Goal: Information Seeking & Learning: Learn about a topic

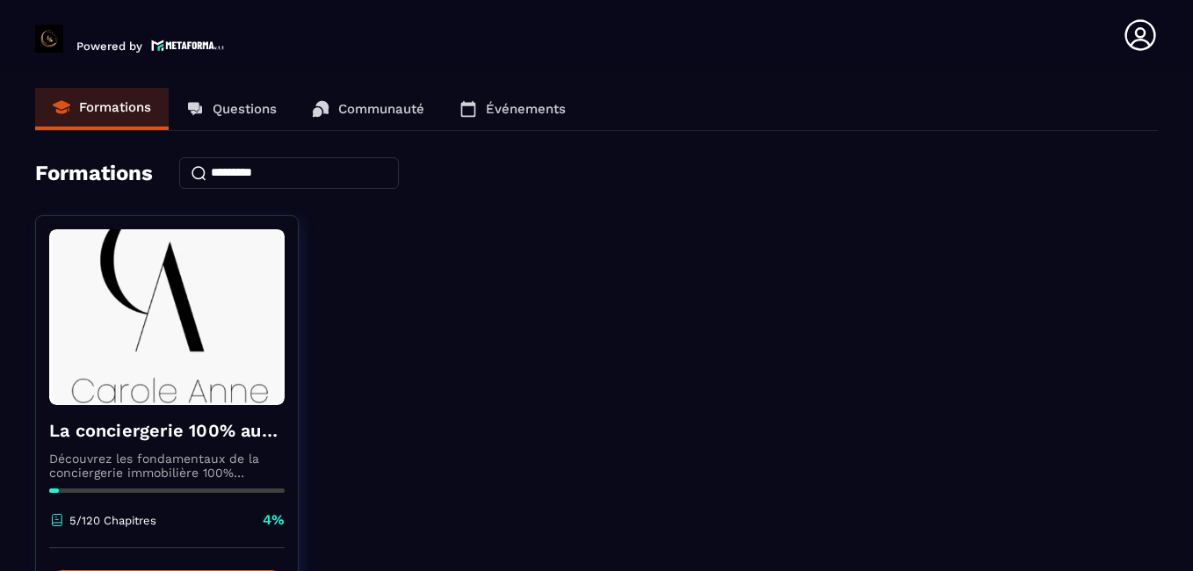
click at [1024, 236] on div "La conciergerie 100% automatisée Découvrez les fondamentaux de la conciergerie …" at bounding box center [596, 434] width 1123 height 439
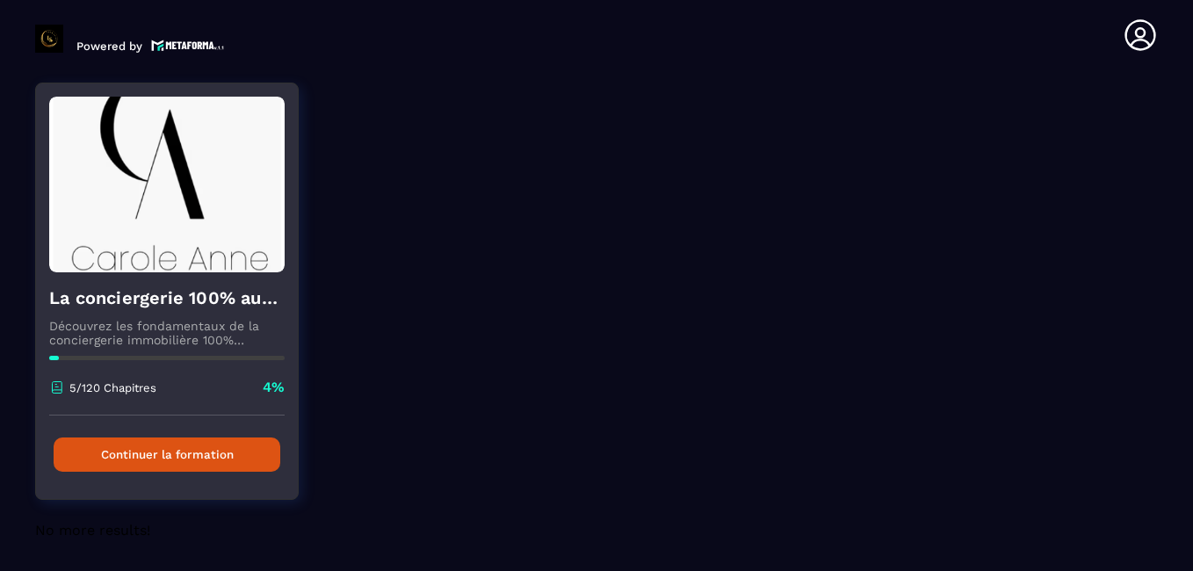
click at [242, 450] on button "Continuer la formation" at bounding box center [167, 454] width 227 height 34
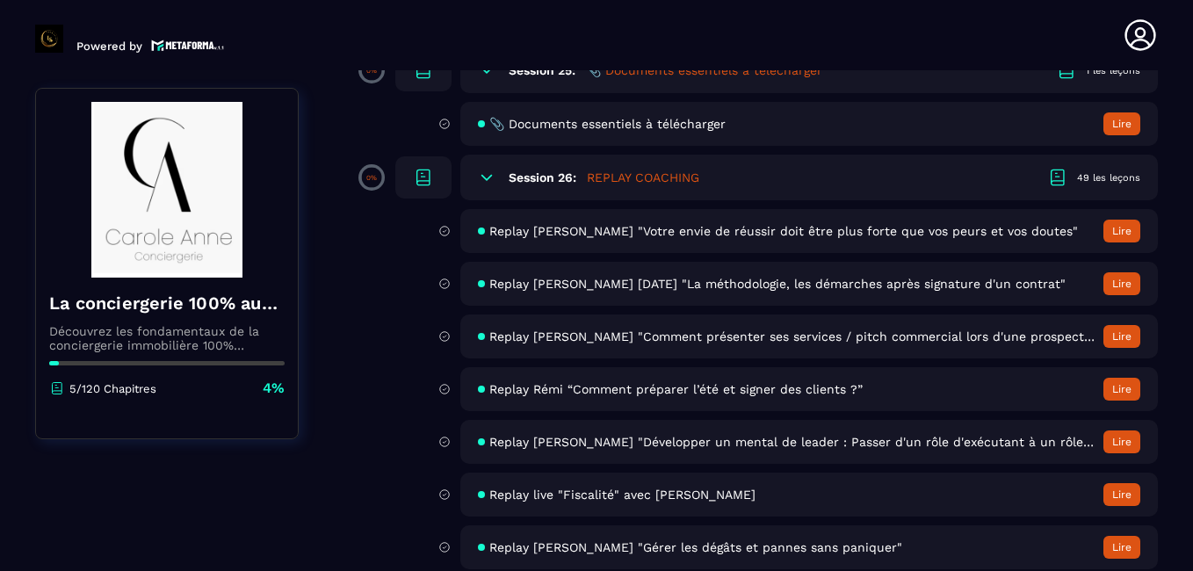
scroll to position [5197, 0]
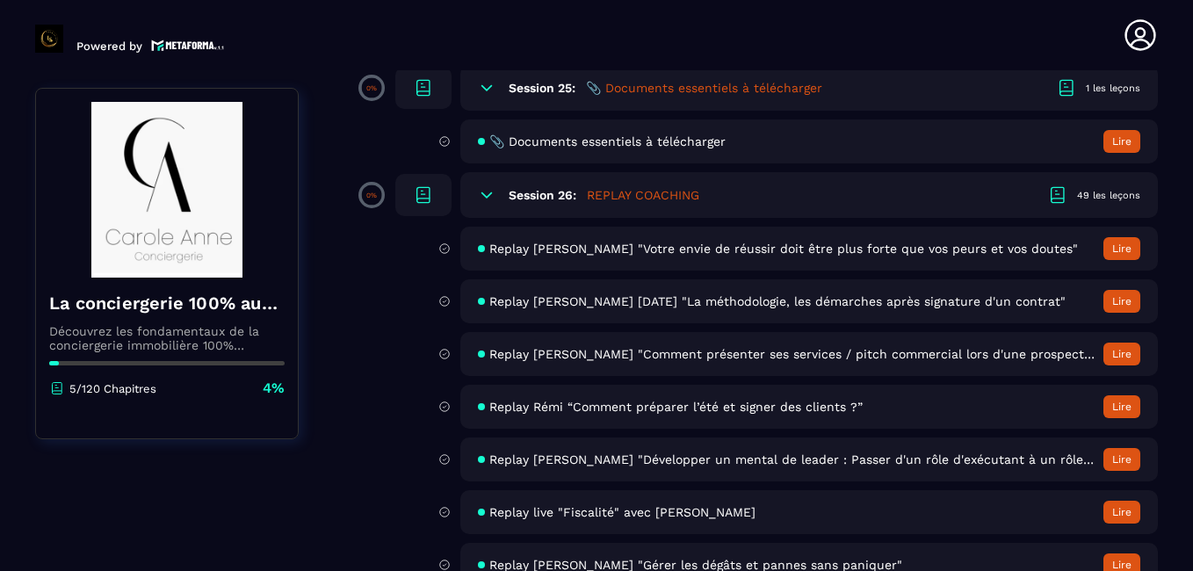
click at [1116, 245] on button "Lire" at bounding box center [1121, 248] width 37 height 23
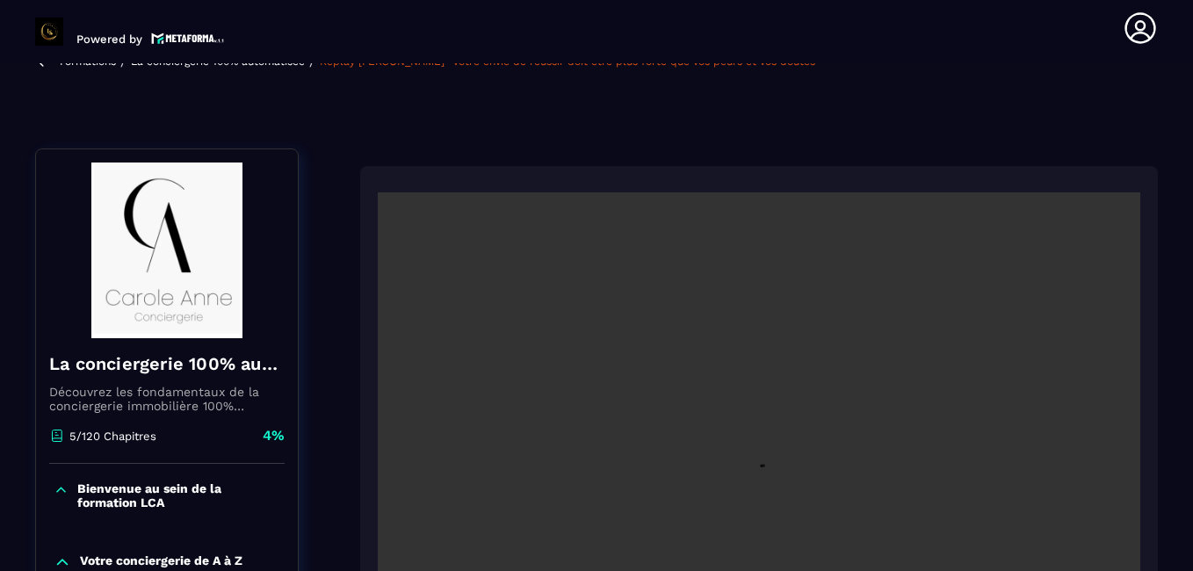
scroll to position [183, 0]
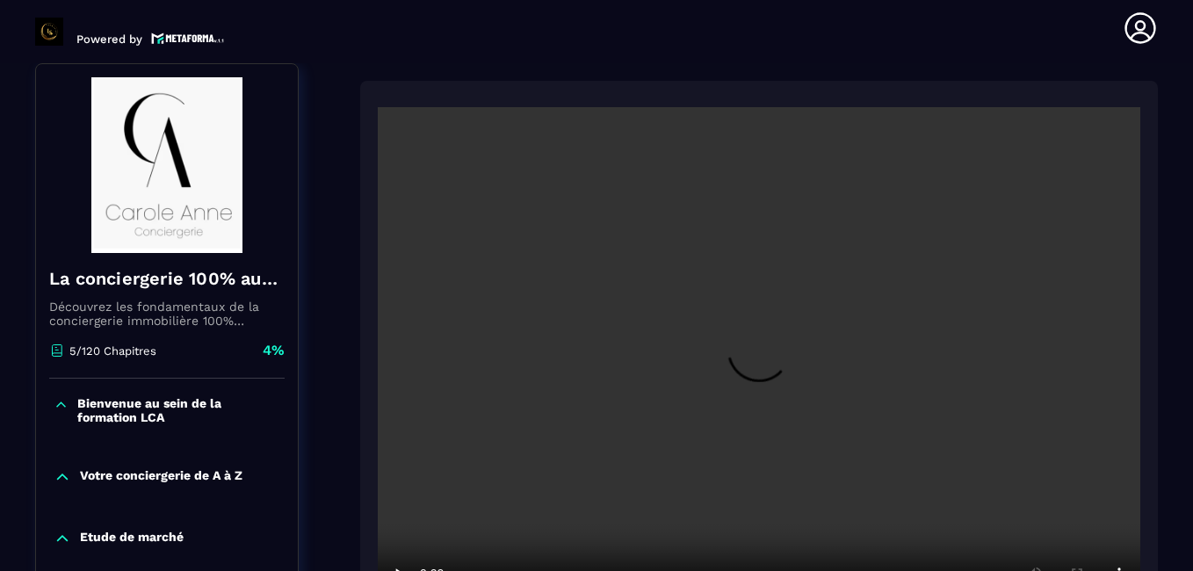
click at [1171, 163] on section "Formations Questions Communauté Événements Formations / La conciergerie 100% au…" at bounding box center [596, 317] width 1193 height 508
click at [1171, 189] on section "Formations Questions Communauté Événements Formations / La conciergerie 100% au…" at bounding box center [596, 317] width 1193 height 508
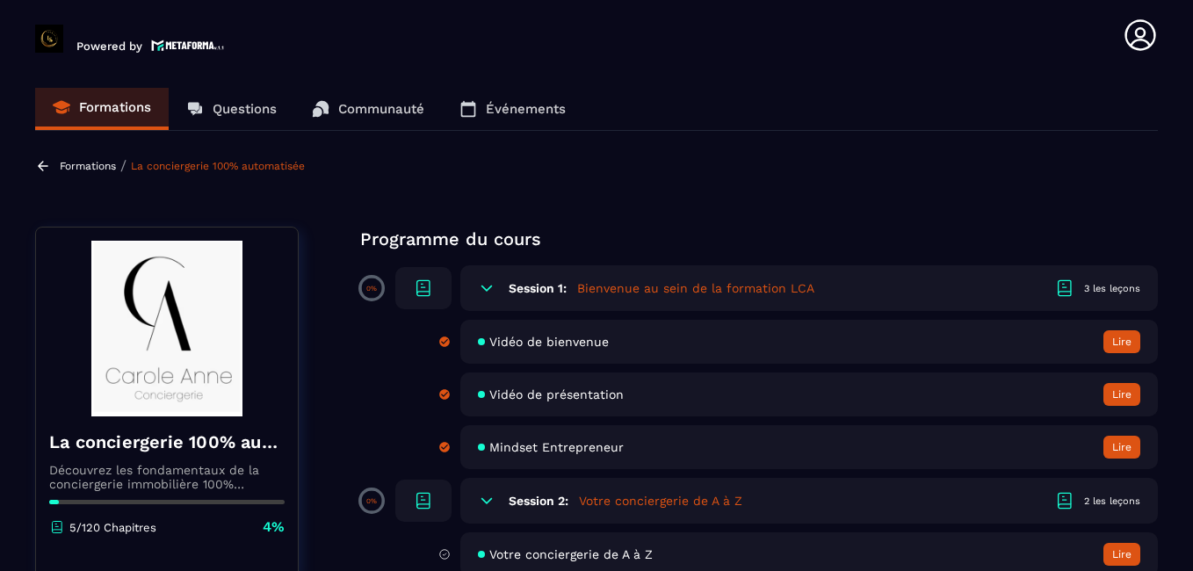
click at [1117, 176] on section "Formations Questions Communauté Événements Formations / La conciergerie 100% au…" at bounding box center [596, 324] width 1193 height 508
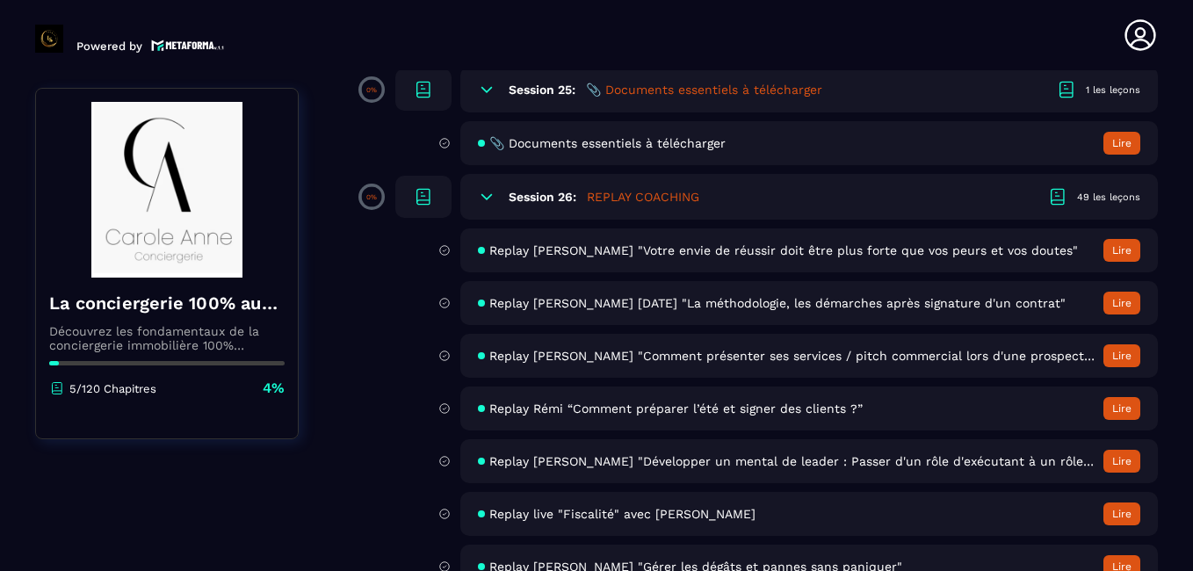
scroll to position [5197, 0]
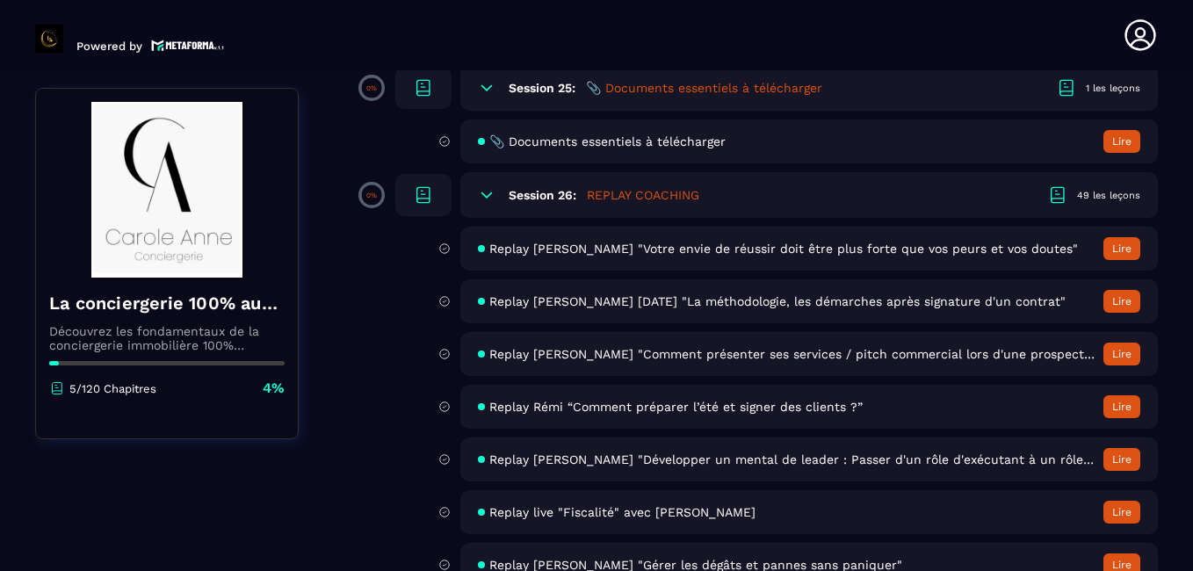
click at [1112, 252] on button "Lire" at bounding box center [1121, 248] width 37 height 23
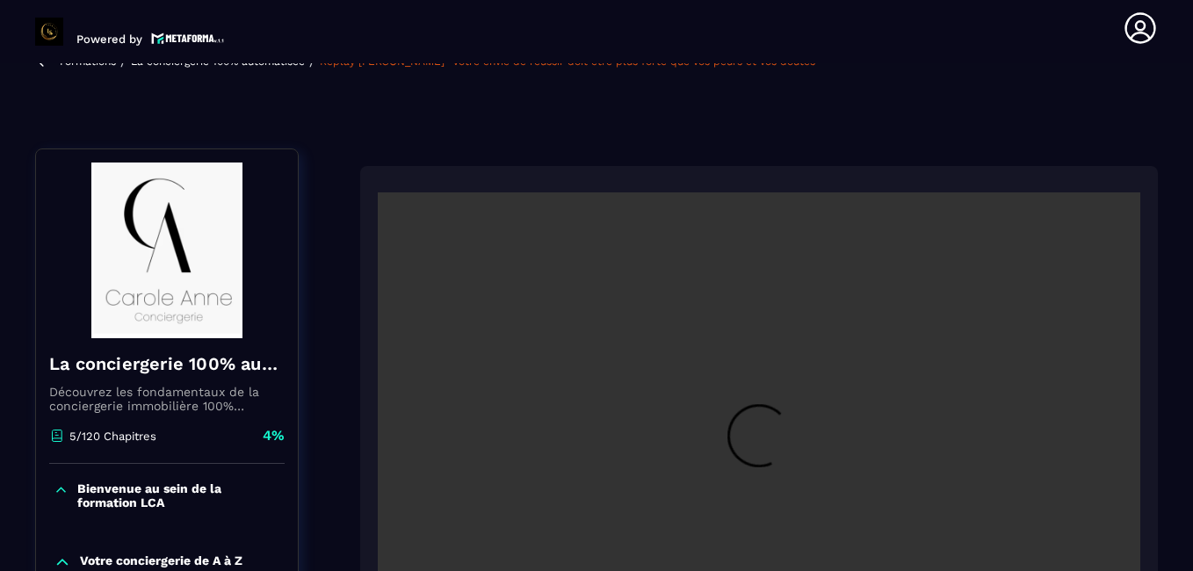
scroll to position [183, 0]
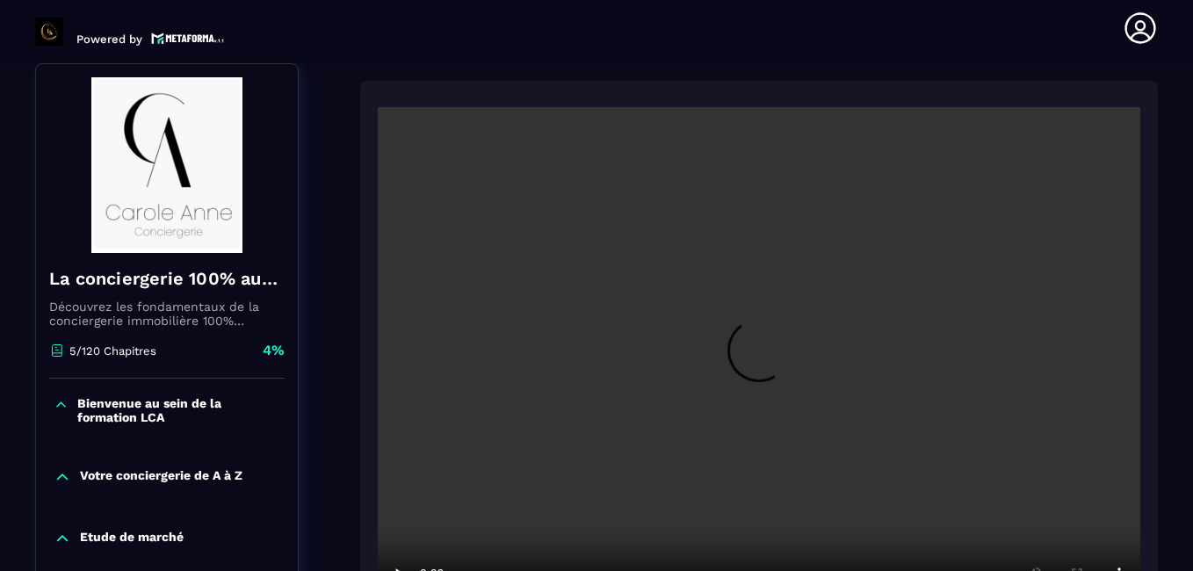
click at [907, 343] on video at bounding box center [759, 361] width 763 height 509
click at [1176, 371] on section "Formations Questions Communauté Événements Formations / La conciergerie 100% au…" at bounding box center [596, 317] width 1193 height 508
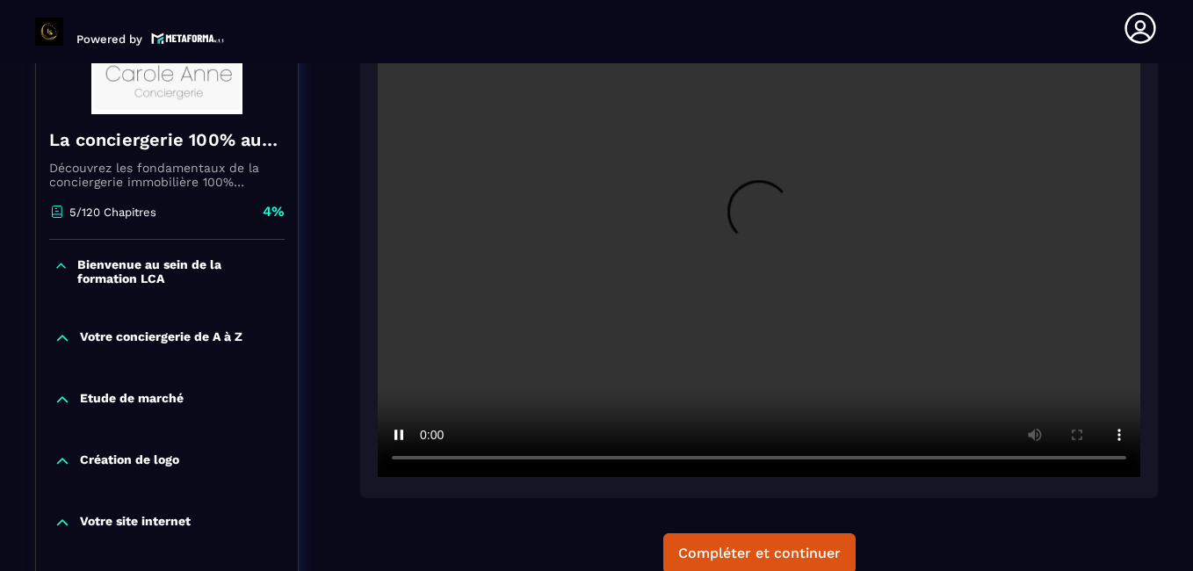
scroll to position [240, 0]
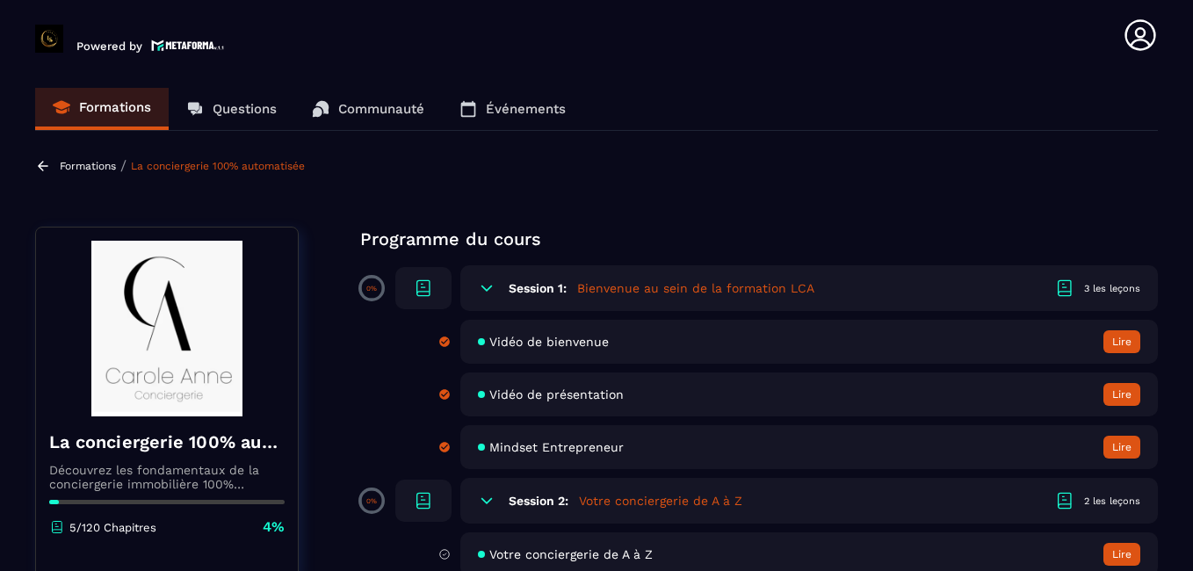
click at [1102, 195] on section "Formations Questions Communauté Événements Formations / La conciergerie 100% au…" at bounding box center [596, 324] width 1193 height 508
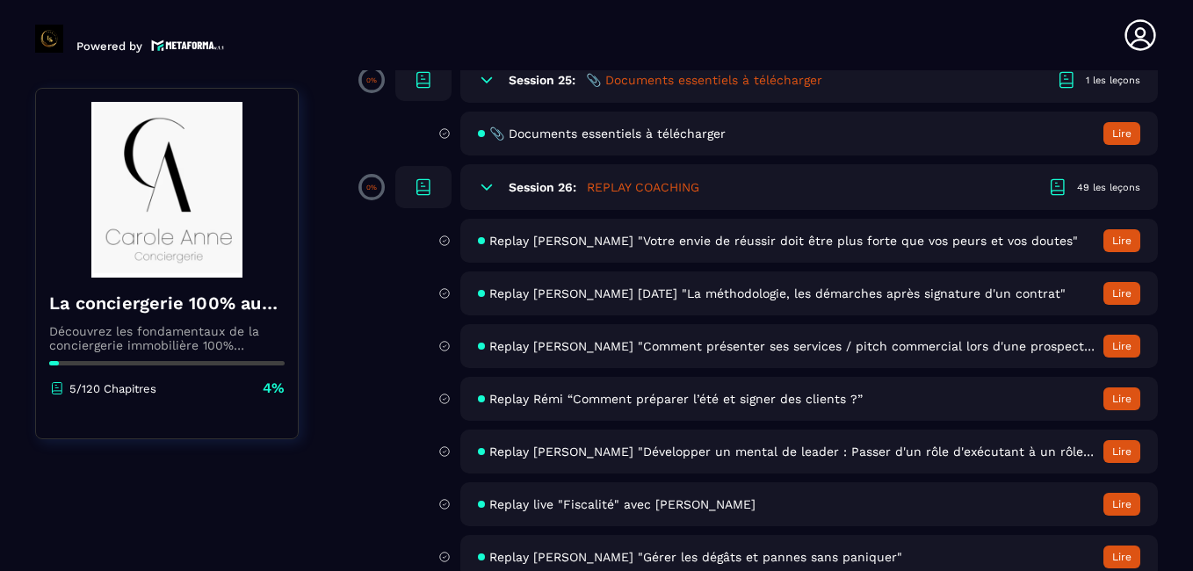
scroll to position [5170, 0]
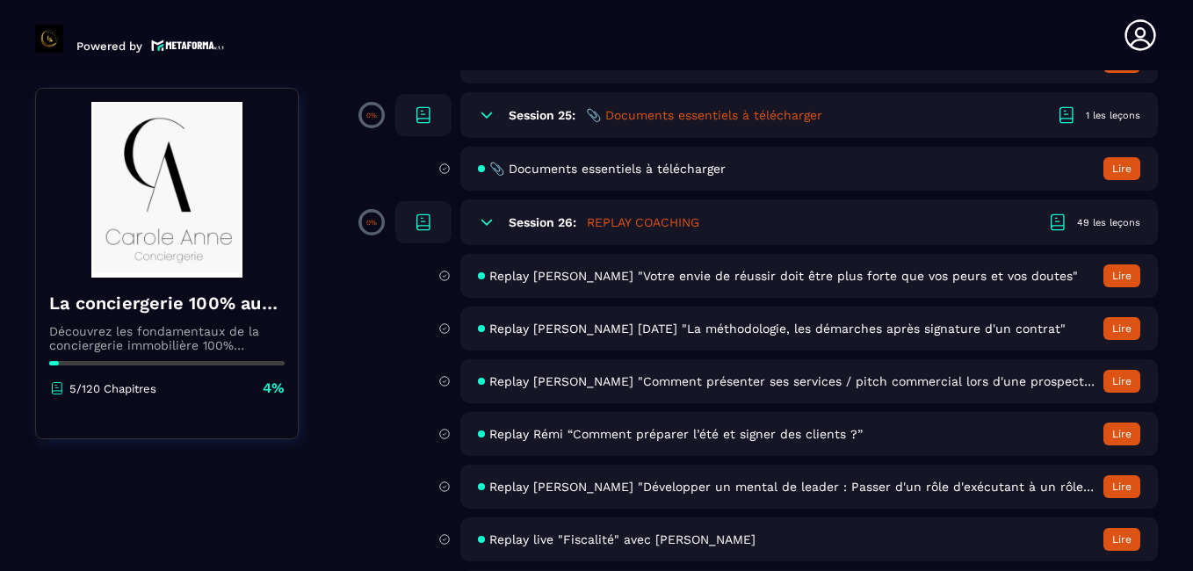
click at [1117, 321] on button "Lire" at bounding box center [1121, 328] width 37 height 23
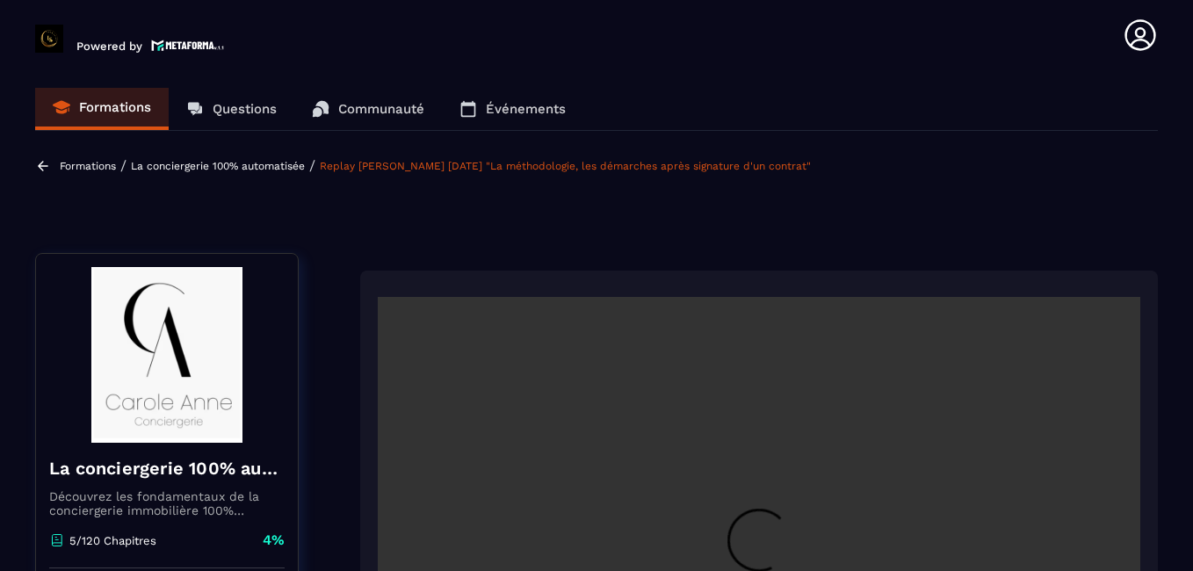
scroll to position [7, 0]
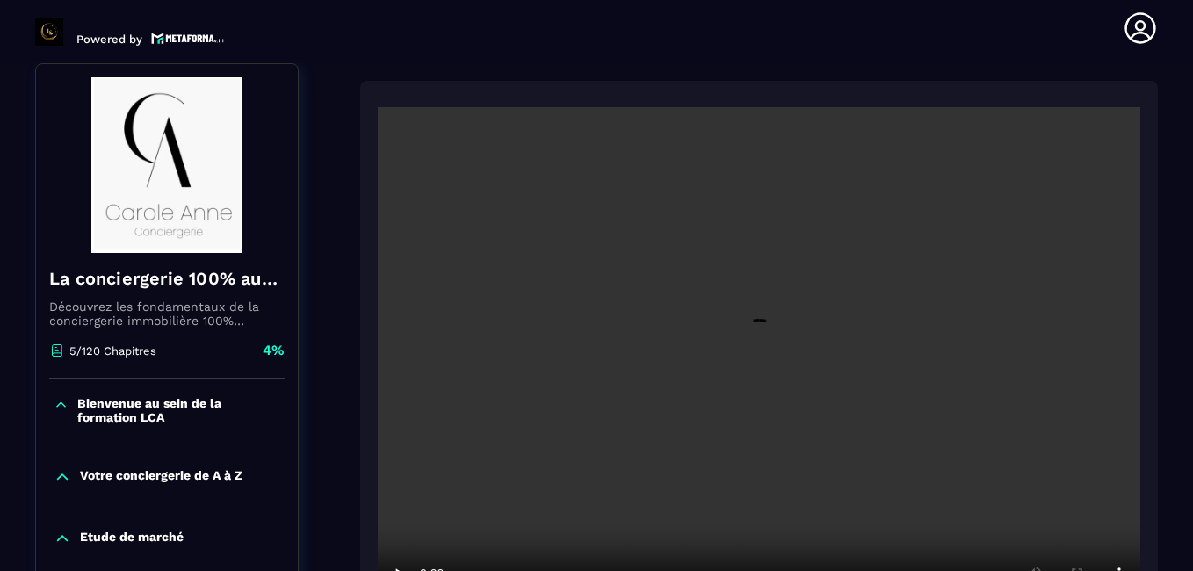
click at [1176, 321] on section "Formations Questions Communauté Événements Formations / La conciergerie 100% au…" at bounding box center [596, 317] width 1193 height 508
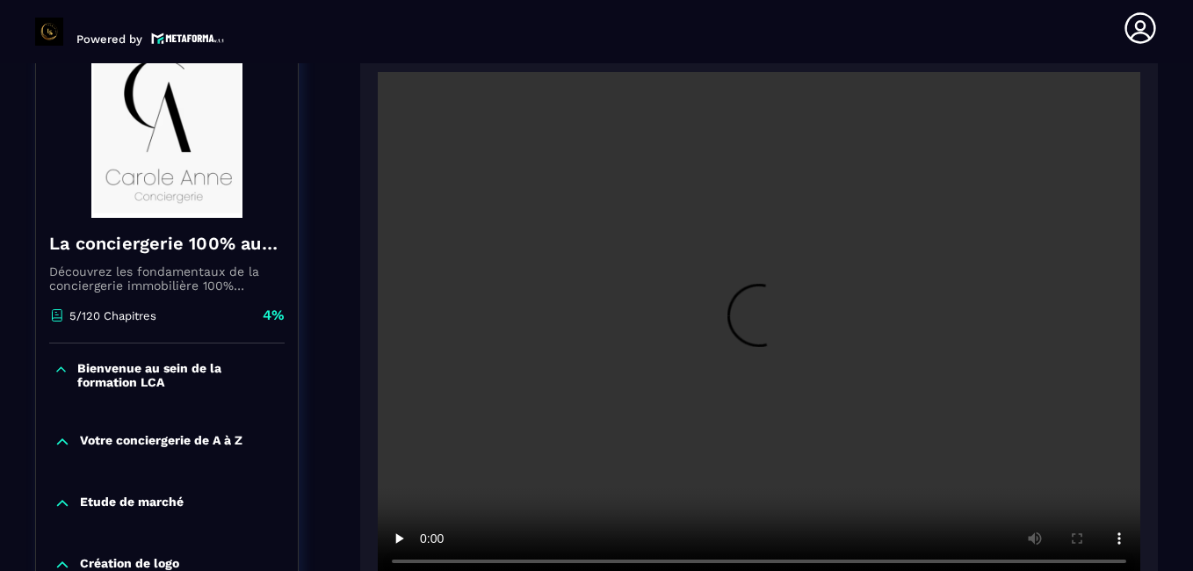
scroll to position [253, 0]
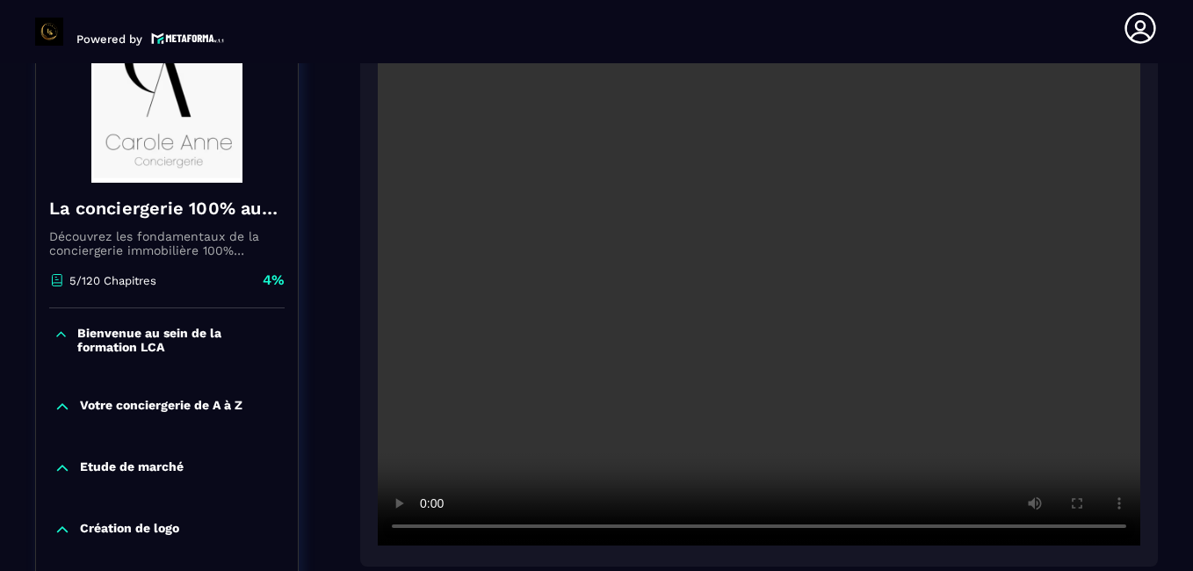
click at [1181, 372] on section "Formations Questions Communauté Événements Formations / La conciergerie 100% au…" at bounding box center [596, 317] width 1193 height 508
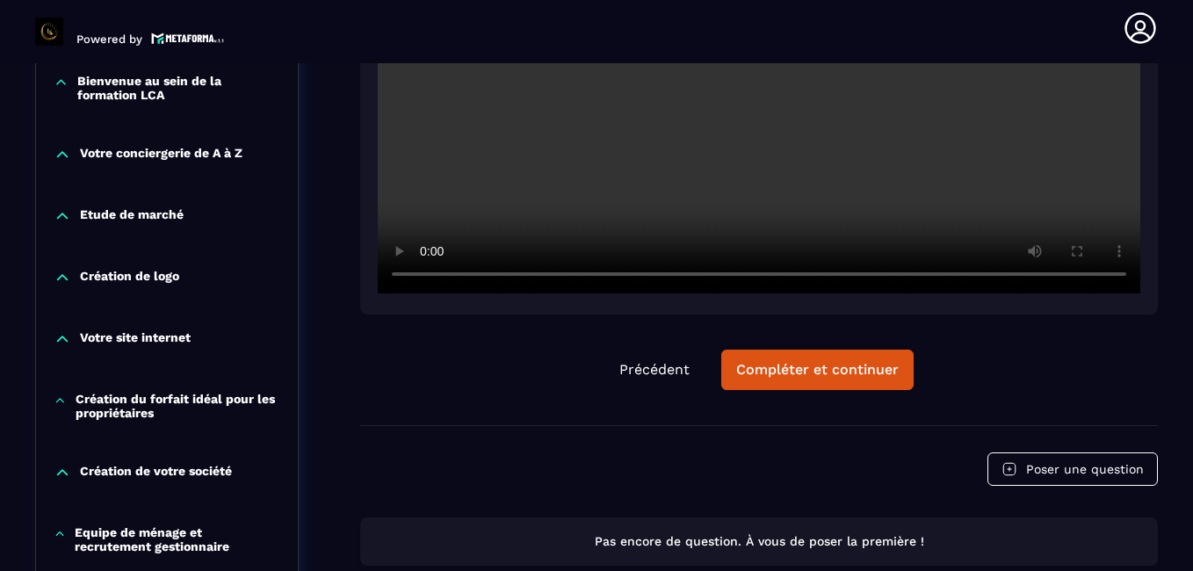
scroll to position [499, 0]
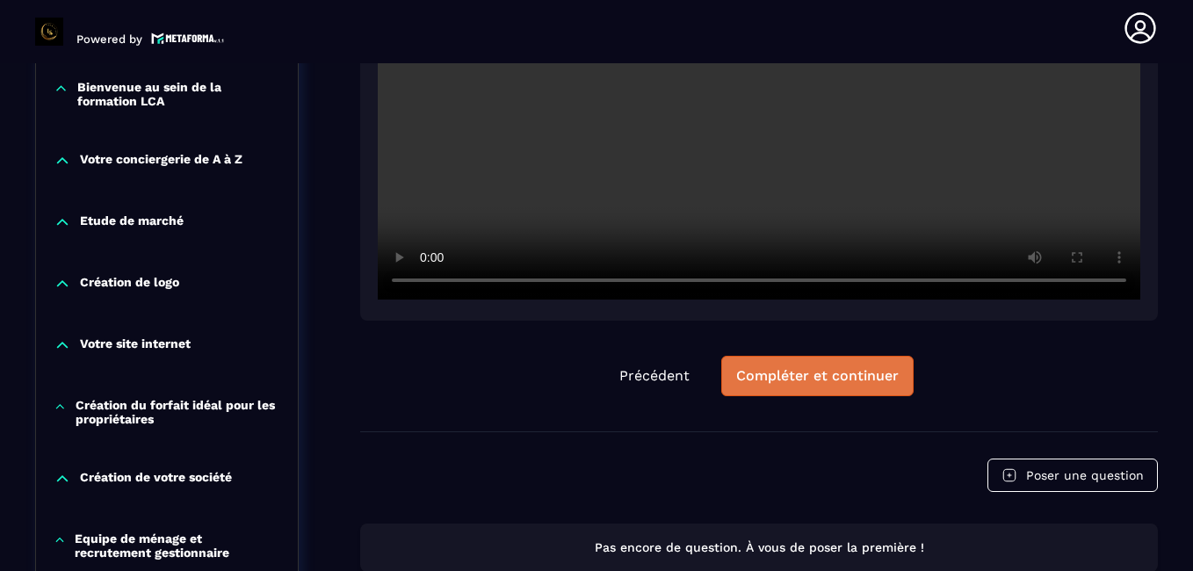
click at [844, 378] on div "Compléter et continuer" at bounding box center [817, 376] width 163 height 18
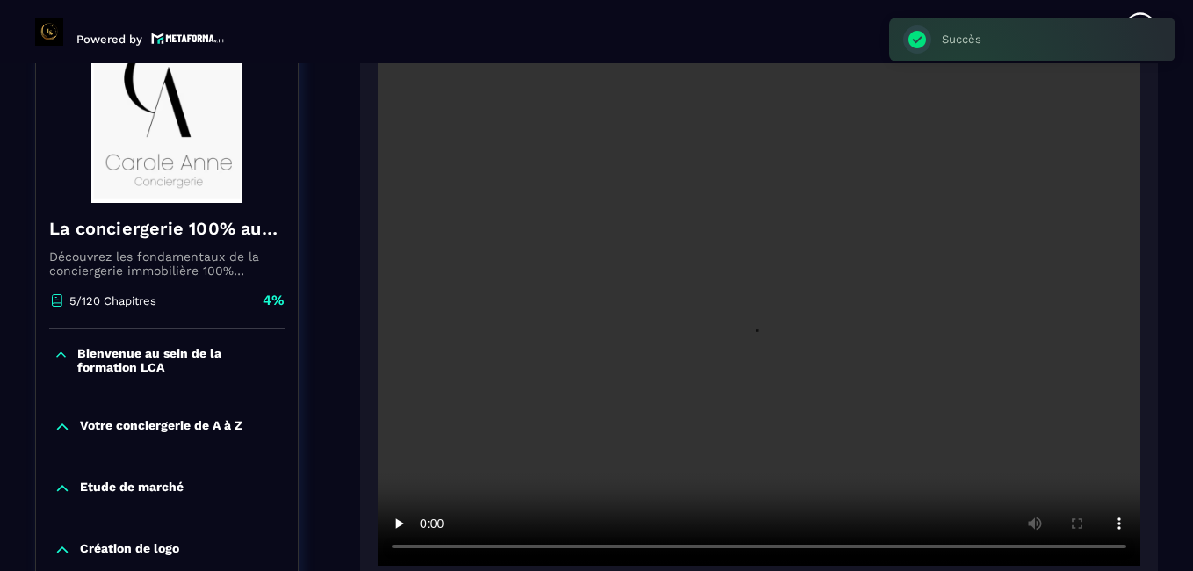
scroll to position [183, 0]
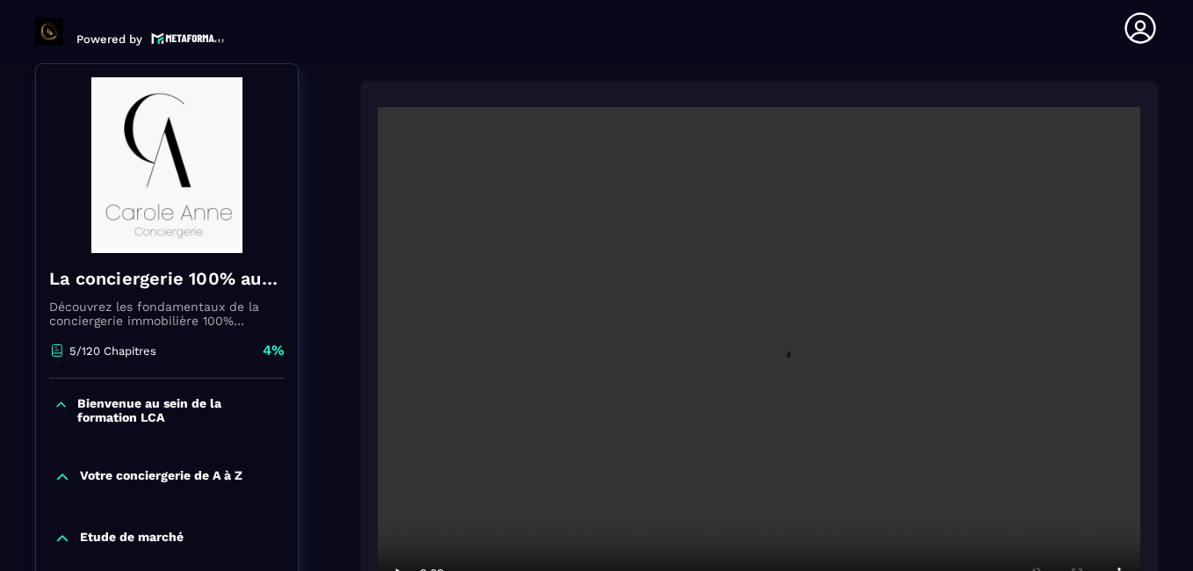
click at [1182, 343] on section "Formations Questions Communauté Événements Formations / La conciergerie 100% au…" at bounding box center [596, 317] width 1193 height 508
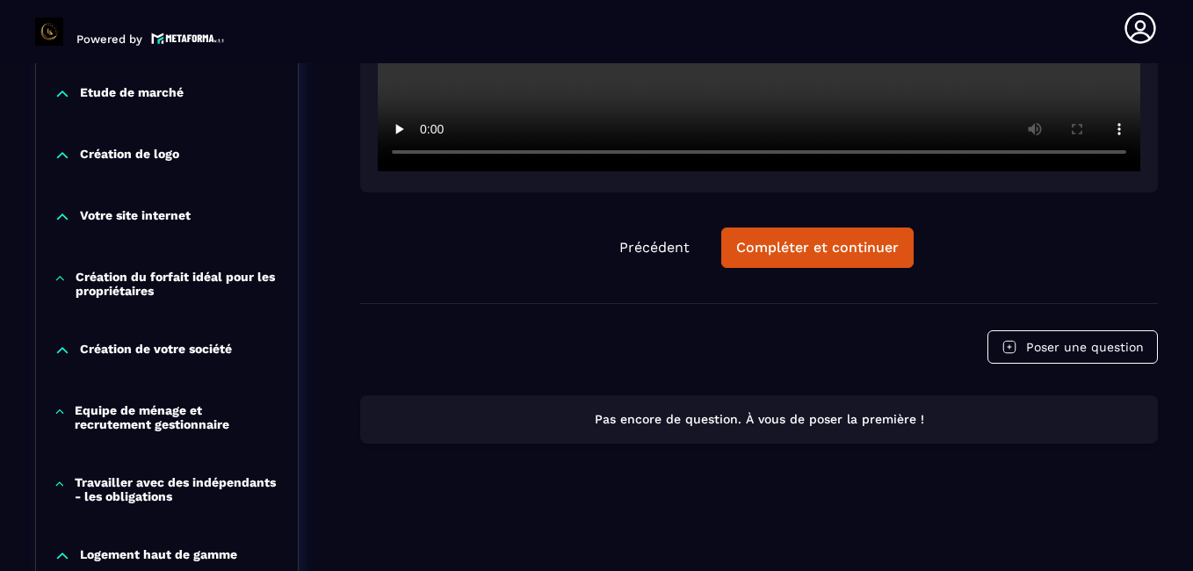
scroll to position [640, 0]
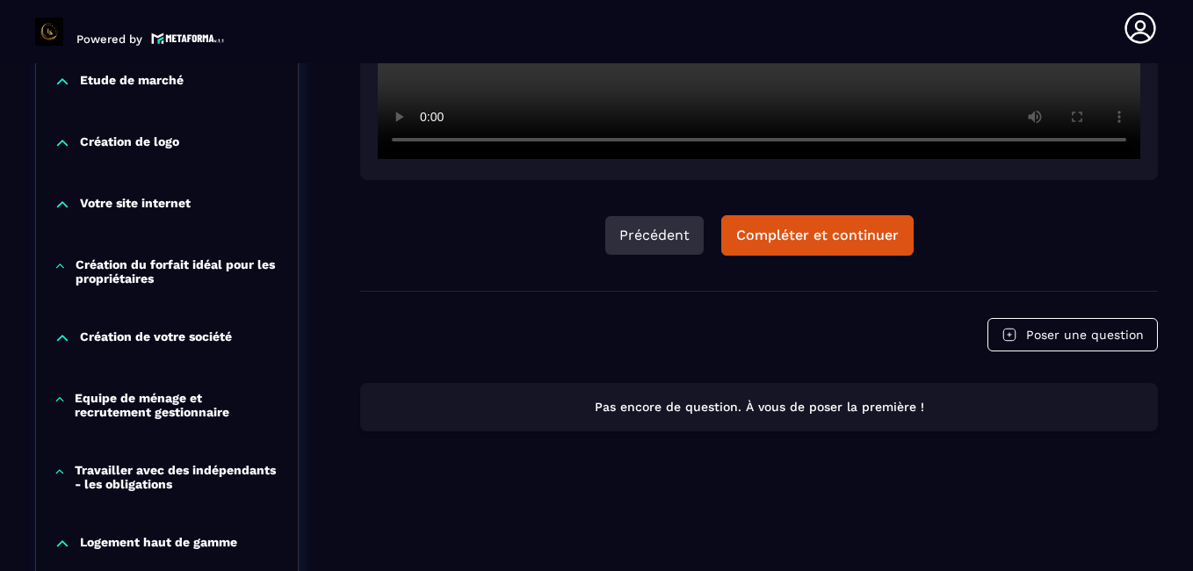
click at [664, 224] on button "Précédent" at bounding box center [654, 235] width 98 height 39
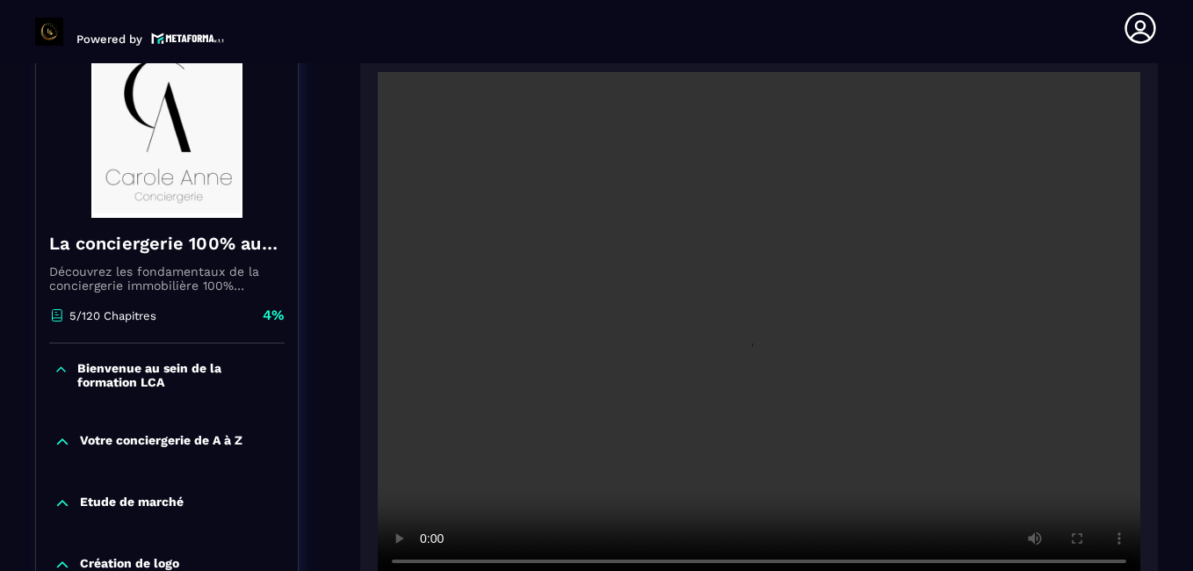
scroll to position [253, 0]
